Goal: Answer question/provide support: Share knowledge or assist other users

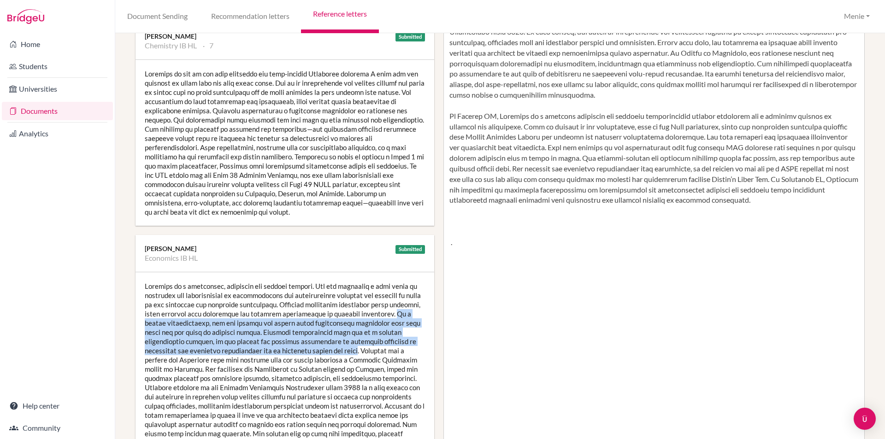
scroll to position [230, 0]
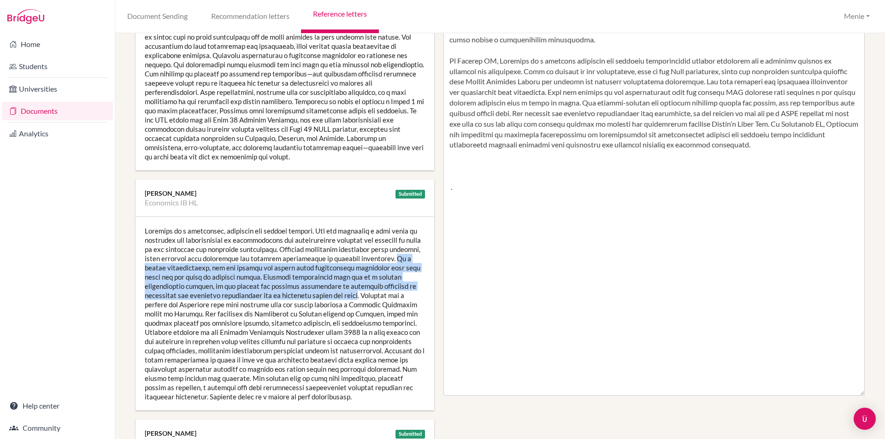
click at [248, 264] on div at bounding box center [285, 314] width 299 height 194
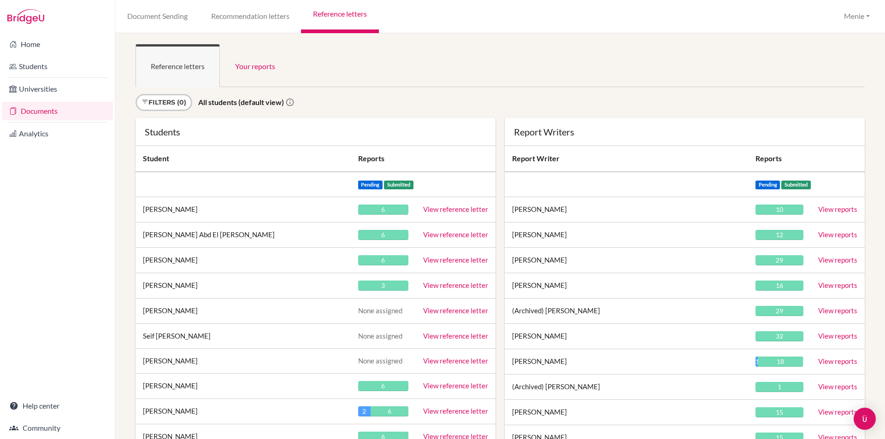
scroll to position [10336, 0]
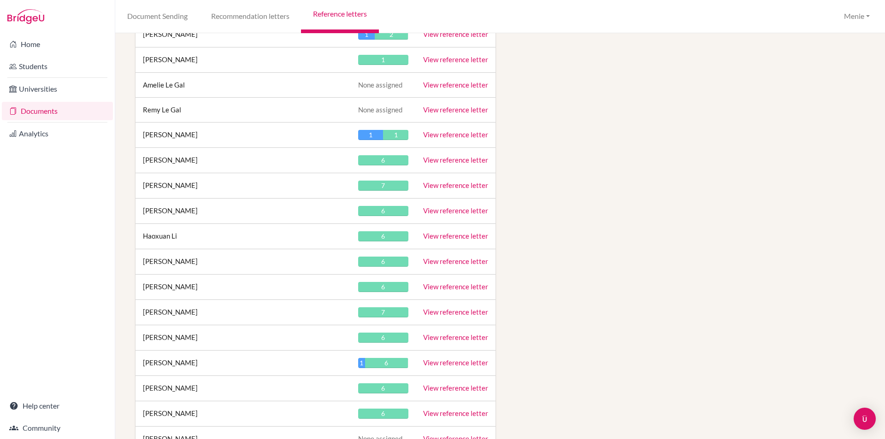
click at [457, 236] on link "View reference letter" at bounding box center [455, 236] width 65 height 8
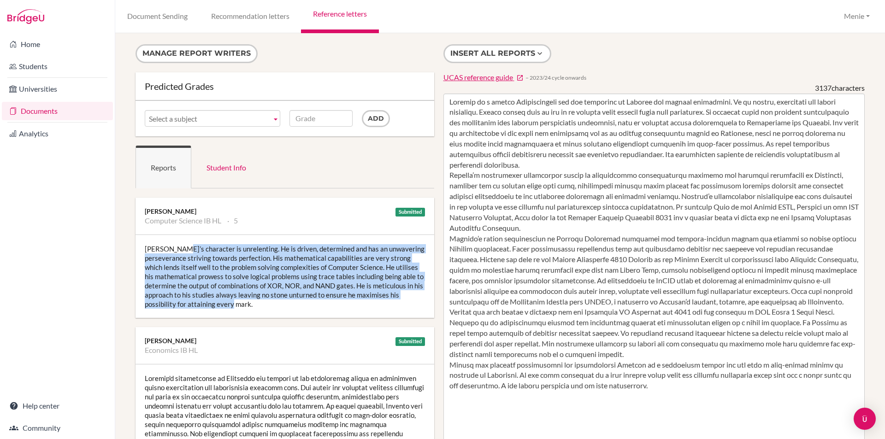
drag, startPoint x: 179, startPoint y: 248, endPoint x: 298, endPoint y: 302, distance: 130.4
click at [298, 302] on div "Haoxuan’s character is unrelenting. He is driven, determined and has an unwaver…" at bounding box center [285, 276] width 299 height 83
click at [224, 279] on div "Haoxuan’s character is unrelenting. He is driven, determined and has an unwaver…" at bounding box center [285, 276] width 299 height 83
drag, startPoint x: 178, startPoint y: 248, endPoint x: 242, endPoint y: 295, distance: 80.1
click at [264, 307] on div "Haoxuan’s character is unrelenting. He is driven, determined and has an unwaver…" at bounding box center [285, 276] width 299 height 83
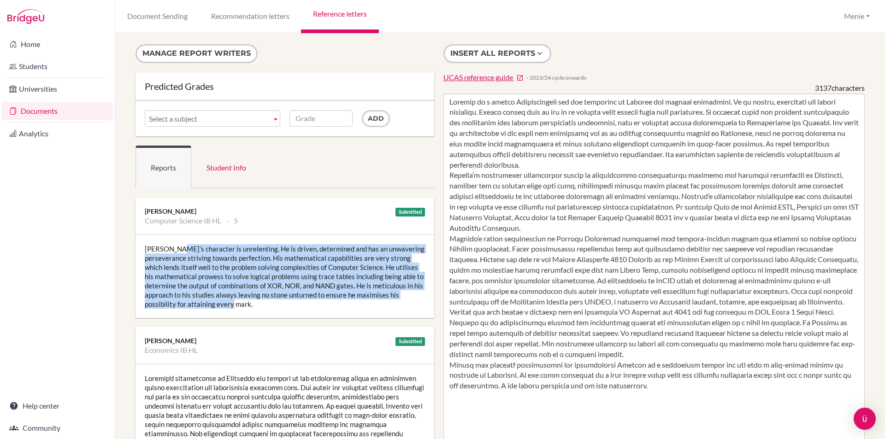
copy div "character is unrelenting. He is driven, determined and has an unwavering persev…"
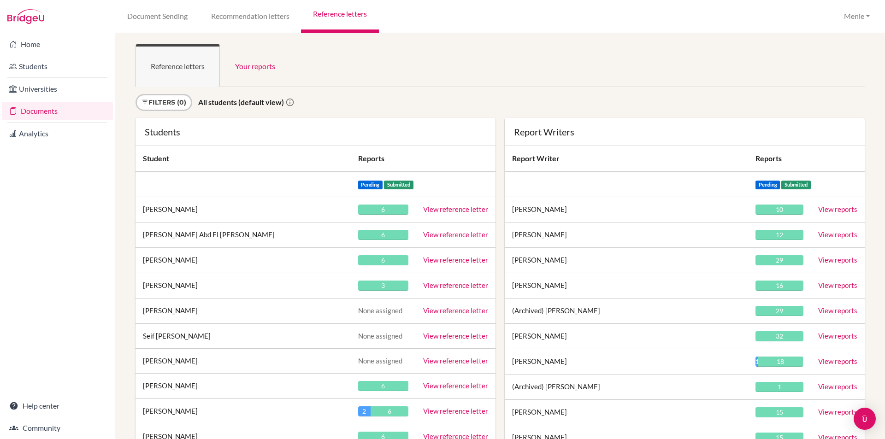
click at [463, 207] on link "View reference letter" at bounding box center [455, 209] width 65 height 8
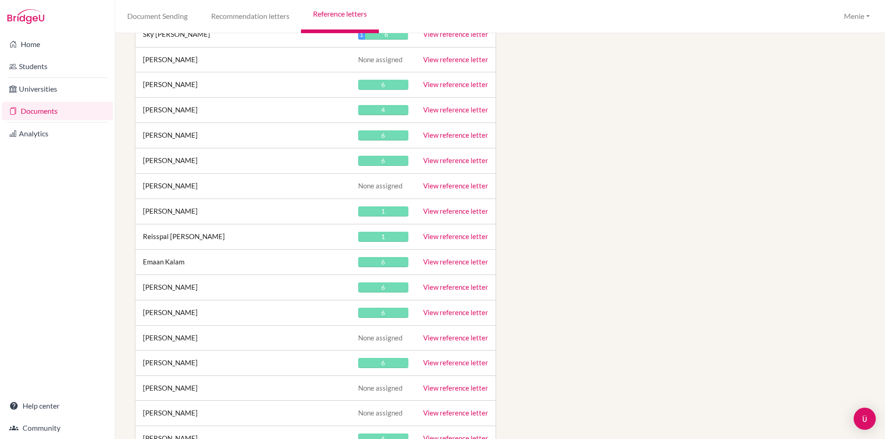
click at [445, 233] on link "View reference letter" at bounding box center [455, 236] width 65 height 8
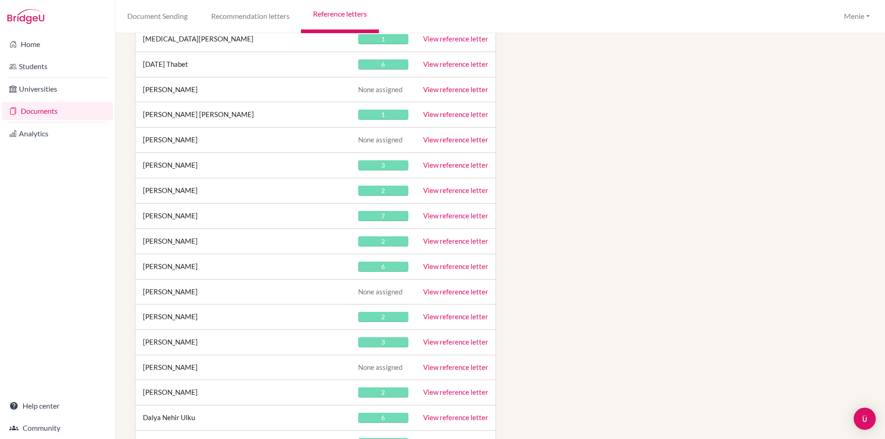
scroll to position [10336, 0]
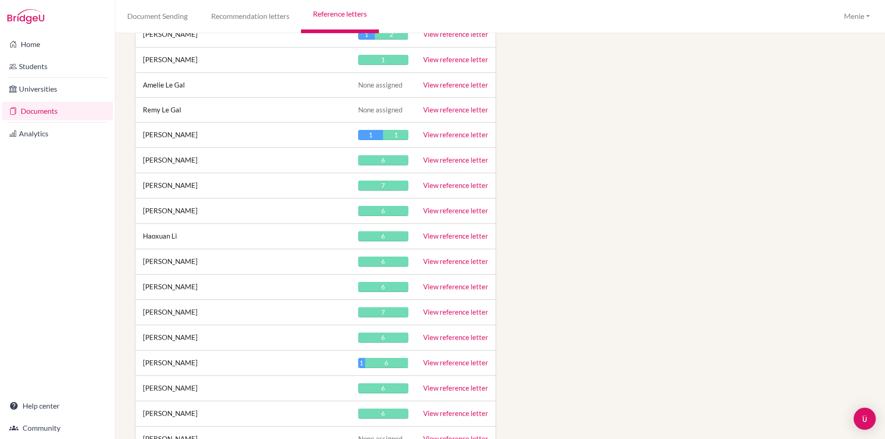
click at [451, 234] on link "View reference letter" at bounding box center [455, 236] width 65 height 8
click at [442, 234] on link "View reference letter" at bounding box center [455, 236] width 65 height 8
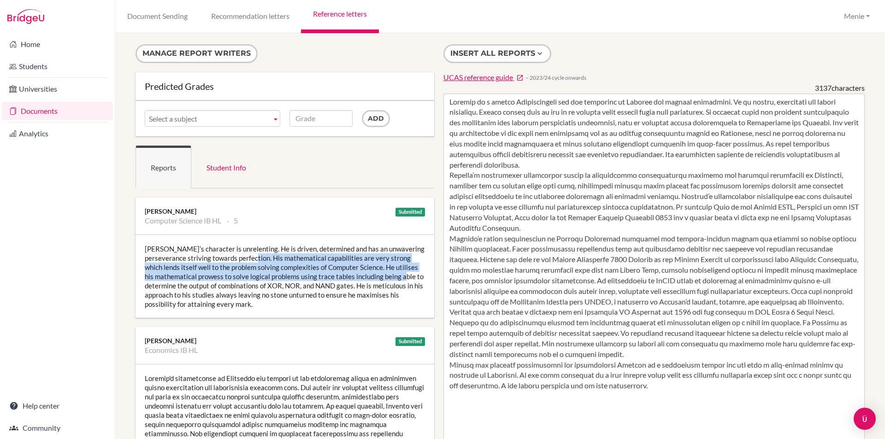
drag, startPoint x: 273, startPoint y: 257, endPoint x: 422, endPoint y: 276, distance: 150.1
click at [422, 276] on div "[PERSON_NAME]’s character is unrelenting. He is driven, determined and has an u…" at bounding box center [285, 276] width 299 height 83
copy div "His mathematical capabilities are very strong which lends itself well to the pr…"
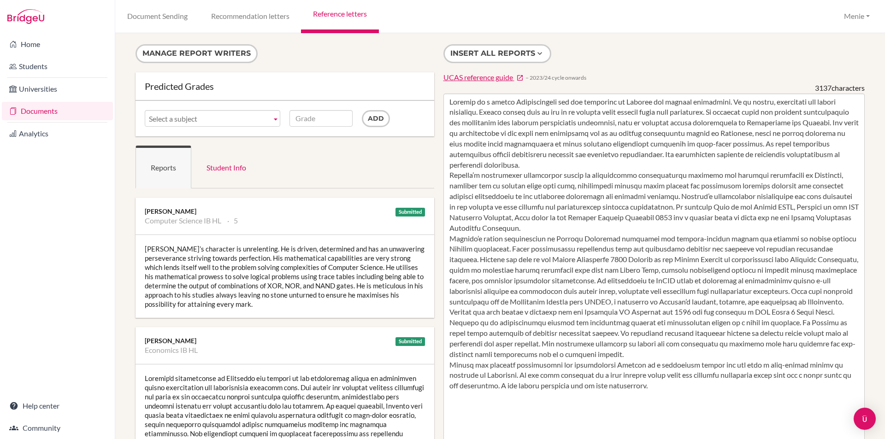
click at [186, 282] on div "[PERSON_NAME]’s character is unrelenting. He is driven, determined and has an u…" at bounding box center [285, 276] width 299 height 83
drag, startPoint x: 415, startPoint y: 277, endPoint x: 341, endPoint y: 285, distance: 74.7
click at [355, 286] on div "[PERSON_NAME]’s character is unrelenting. He is driven, determined and has an u…" at bounding box center [285, 276] width 299 height 83
copy div "to determine the output of combinations of XOR, NOR, and [PERSON_NAME]."
